Goal: Navigation & Orientation: Go to known website

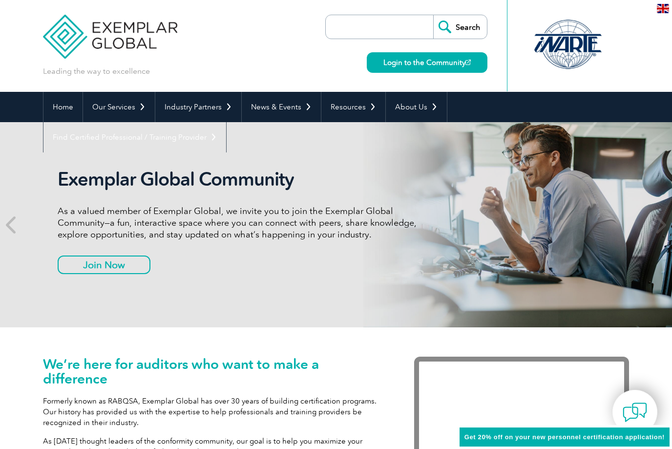
click at [465, 67] on link "Login to the Community" at bounding box center [427, 62] width 121 height 21
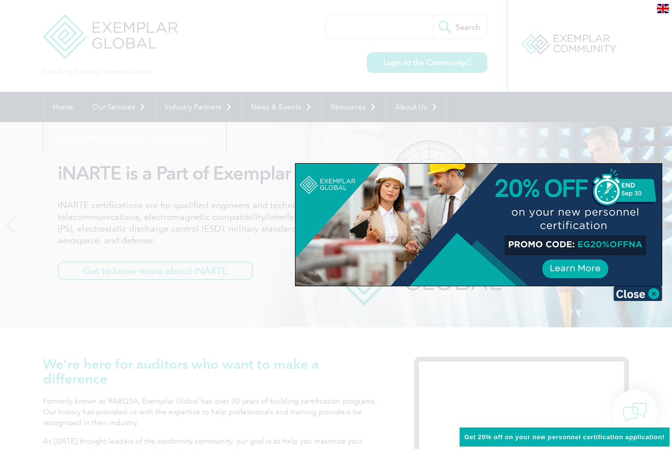
click at [643, 293] on img at bounding box center [637, 293] width 49 height 15
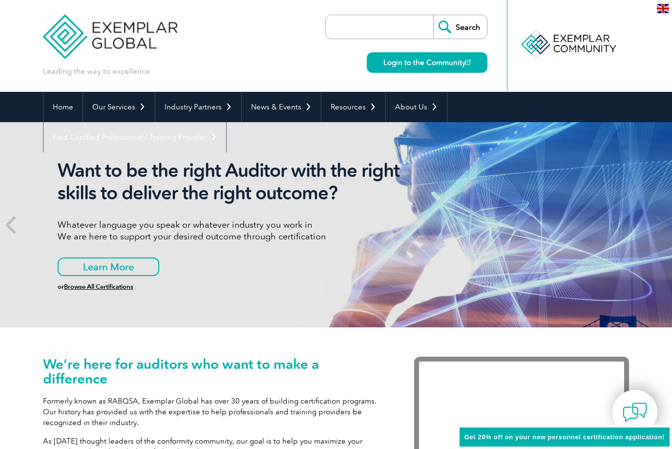
click at [663, 8] on img at bounding box center [663, 8] width 12 height 9
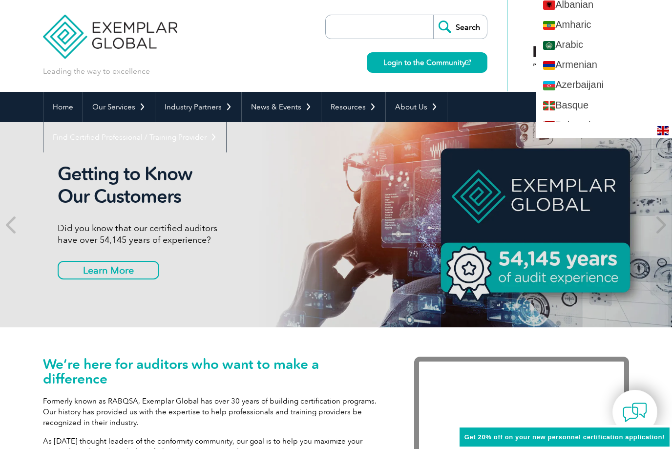
scroll to position [21, 0]
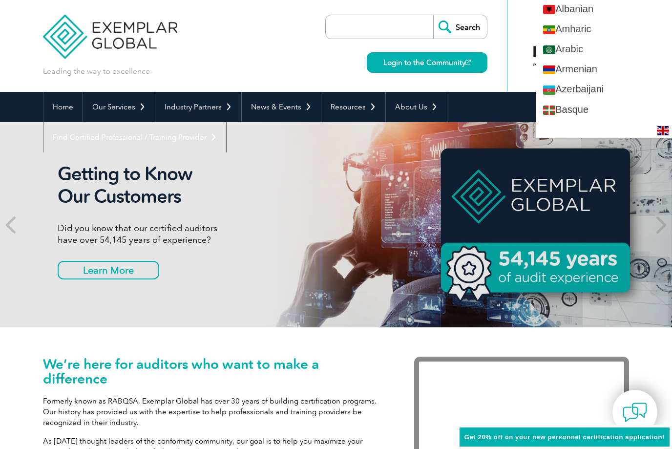
click at [431, 215] on div "Getting to Know Our Customers Did you know that our certified auditors have ove…" at bounding box center [336, 224] width 586 height 205
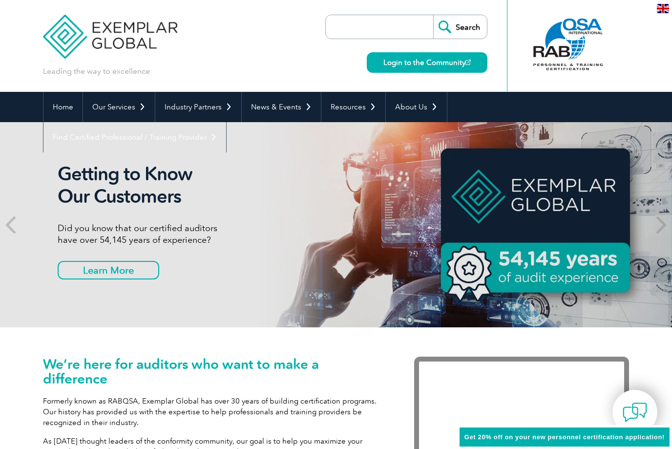
click at [393, 239] on p "Did you know that our certified auditors have over 54,145 years of experience?" at bounding box center [241, 233] width 366 height 23
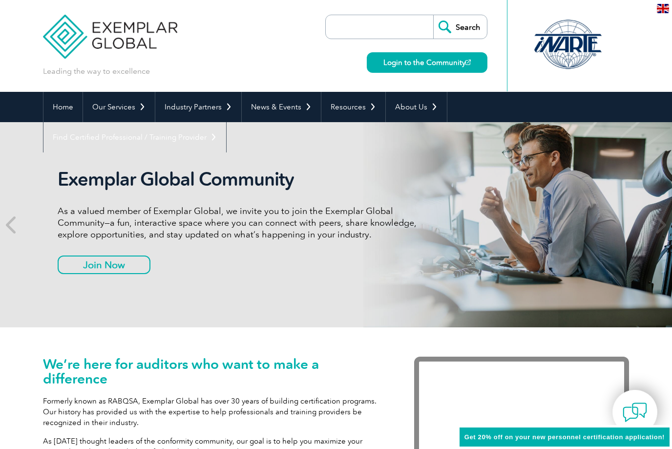
click at [130, 36] on img at bounding box center [110, 29] width 134 height 59
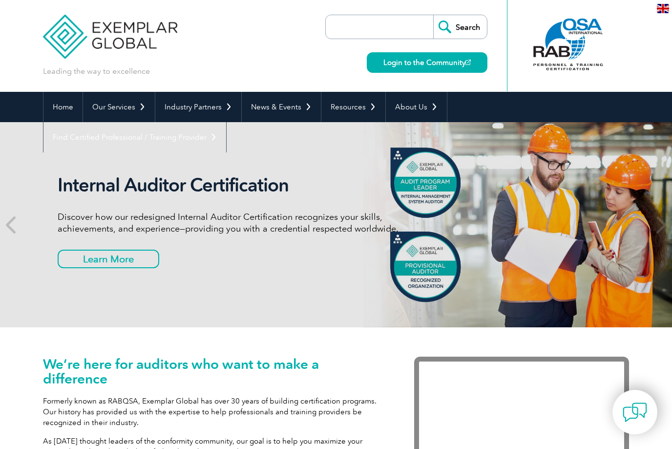
click at [470, 65] on img at bounding box center [467, 62] width 5 height 5
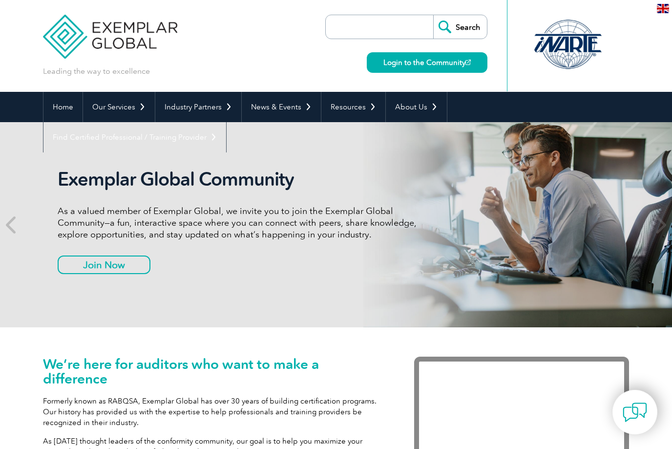
click at [463, 59] on link "Login to the Community" at bounding box center [427, 62] width 121 height 21
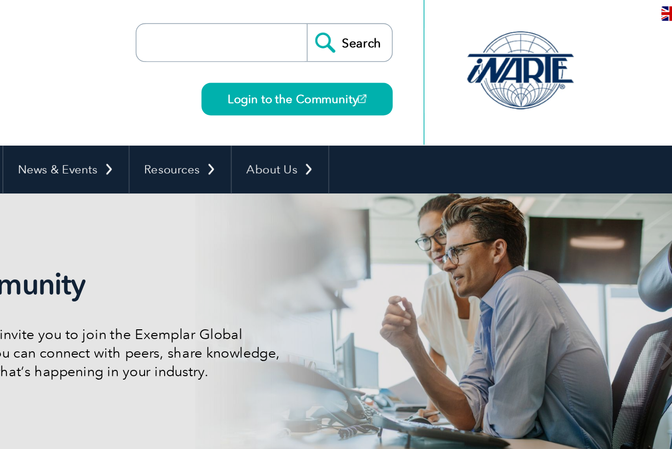
click at [465, 62] on img at bounding box center [467, 62] width 5 height 5
